Goal: Task Accomplishment & Management: Manage account settings

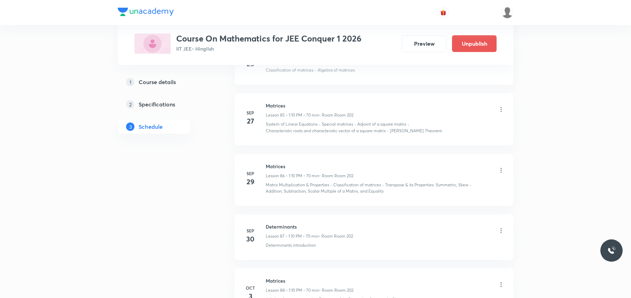
scroll to position [5237, 0]
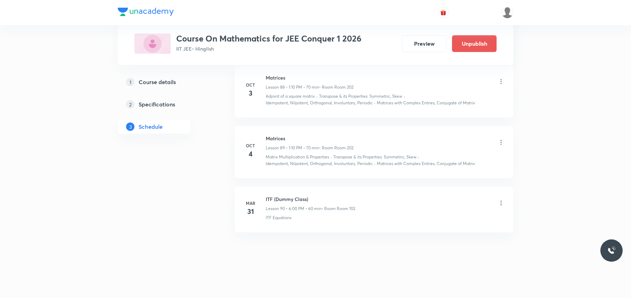
click at [501, 141] on icon at bounding box center [501, 142] width 7 height 7
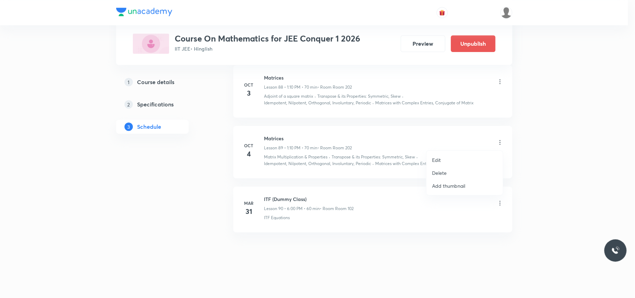
click at [453, 155] on li "Edit" at bounding box center [464, 159] width 76 height 13
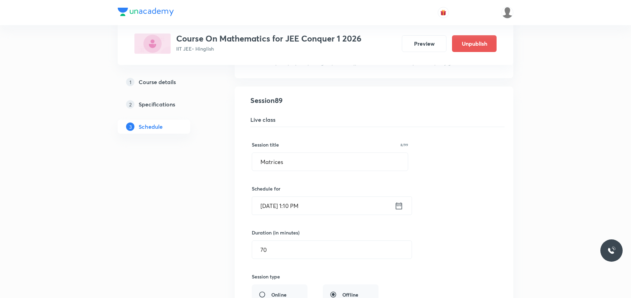
scroll to position [4912, 0]
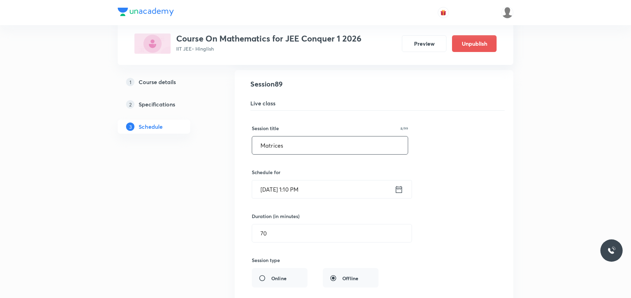
click at [292, 154] on div "Matrices ​" at bounding box center [330, 145] width 156 height 18
paste input "Determinants"
click at [291, 154] on input "MatricesDeterminants" at bounding box center [330, 145] width 156 height 18
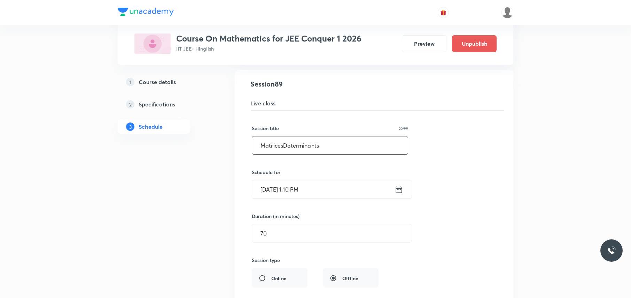
click at [291, 154] on input "MatricesDeterminants" at bounding box center [330, 145] width 156 height 18
paste input "text"
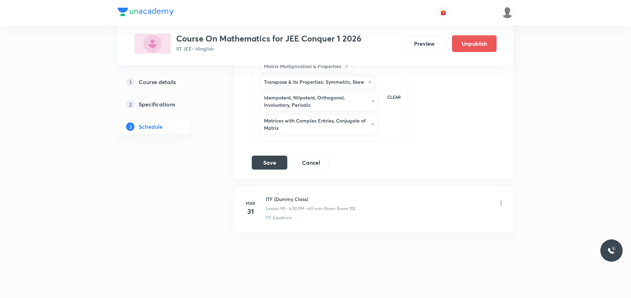
scroll to position [5241, 0]
type input "Determinants"
click at [266, 162] on button "Save" at bounding box center [270, 162] width 36 height 14
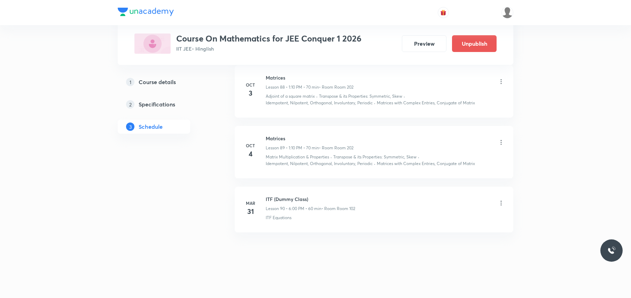
scroll to position [4916, 0]
click at [500, 143] on icon at bounding box center [501, 142] width 7 height 7
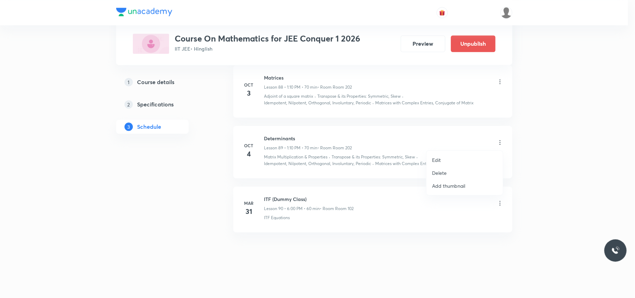
click at [454, 157] on li "Edit" at bounding box center [464, 159] width 76 height 13
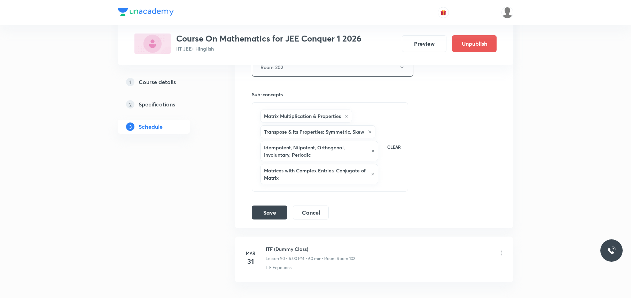
scroll to position [5195, 0]
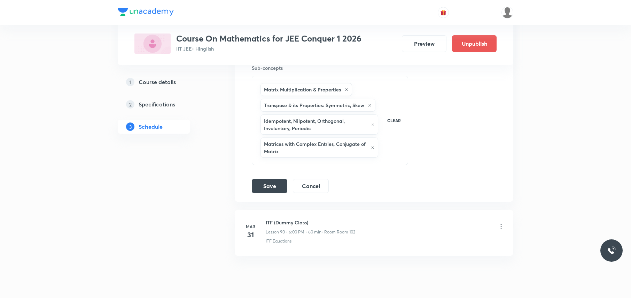
click at [348, 92] on icon at bounding box center [347, 89] width 4 height 4
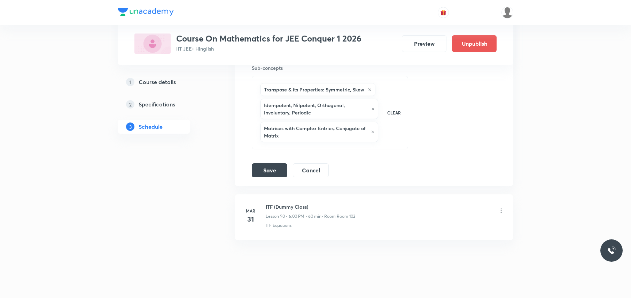
click at [369, 92] on icon at bounding box center [370, 89] width 4 height 4
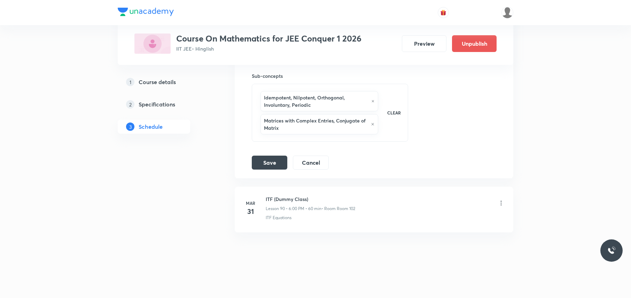
click at [372, 102] on icon at bounding box center [373, 101] width 2 height 2
click at [371, 122] on icon at bounding box center [373, 124] width 4 height 4
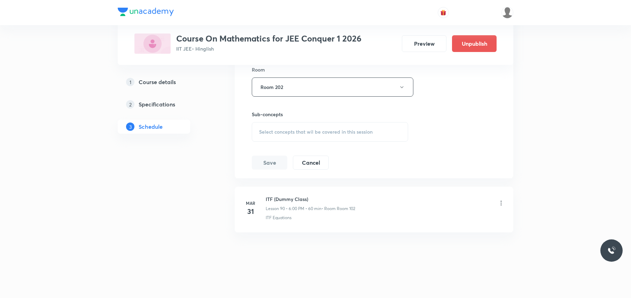
click at [293, 130] on span "Select concepts that wil be covered in this session" at bounding box center [316, 132] width 114 height 6
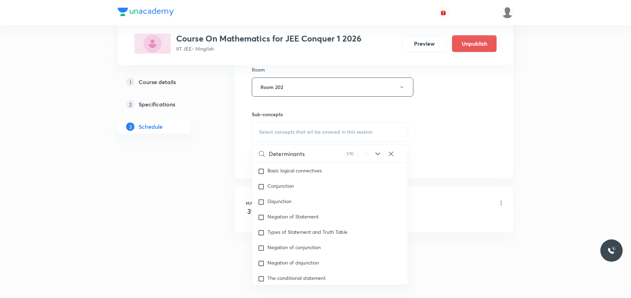
scroll to position [2735, 0]
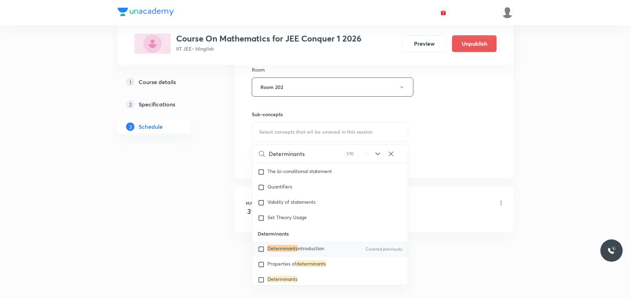
type input "Determinants"
click at [264, 250] on input "checkbox" at bounding box center [263, 248] width 10 height 7
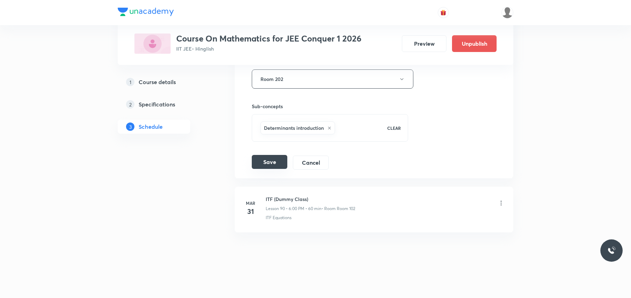
click at [272, 169] on button "Save" at bounding box center [270, 162] width 36 height 14
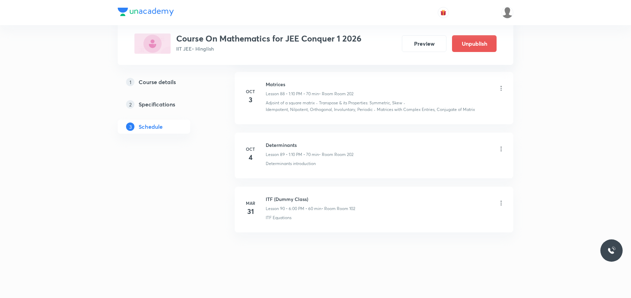
scroll to position [4909, 0]
